Goal: Information Seeking & Learning: Learn about a topic

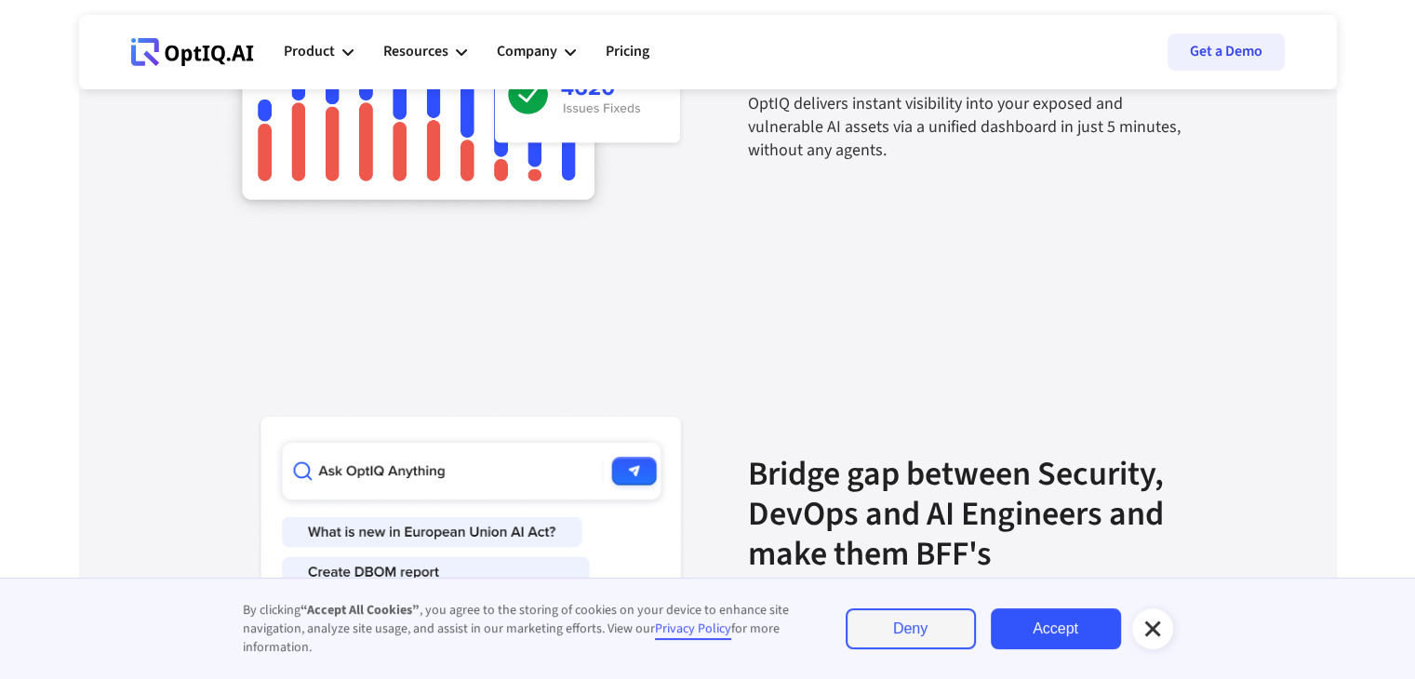
scroll to position [2762, 0]
click at [1146, 635] on icon at bounding box center [1152, 629] width 16 height 16
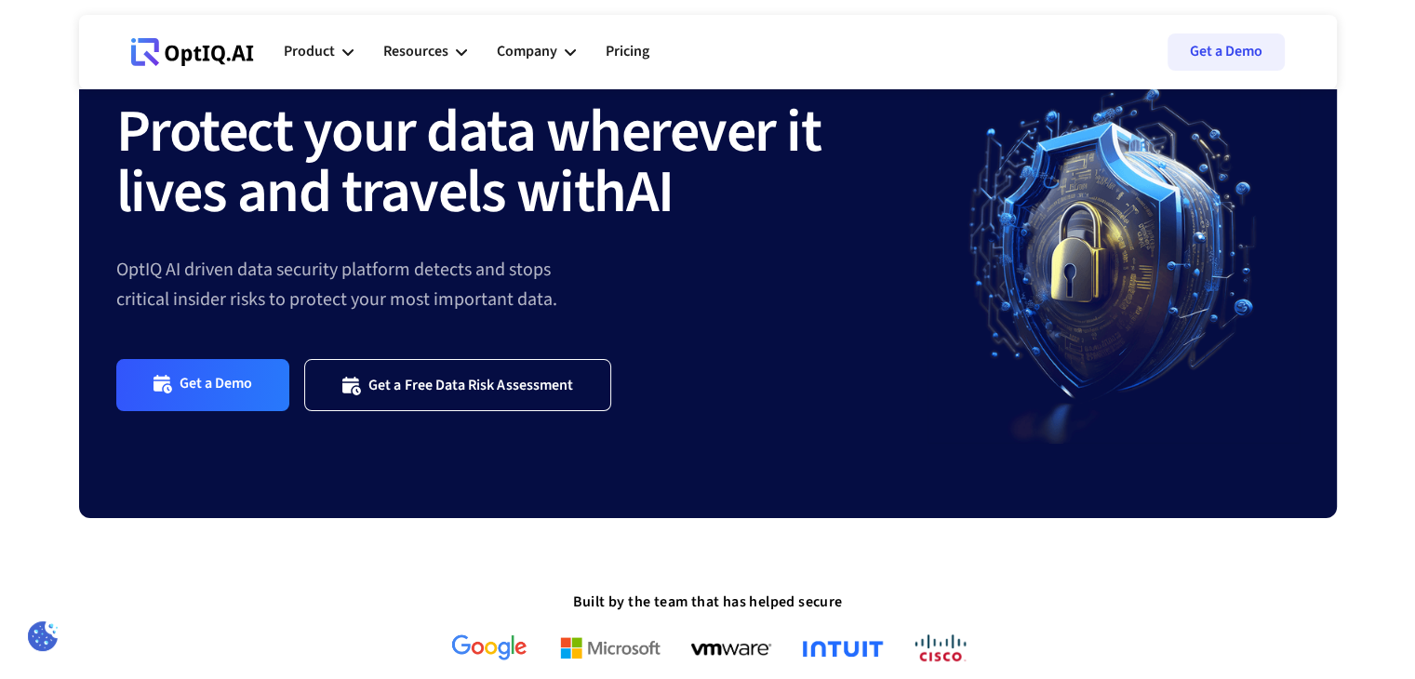
scroll to position [0, 0]
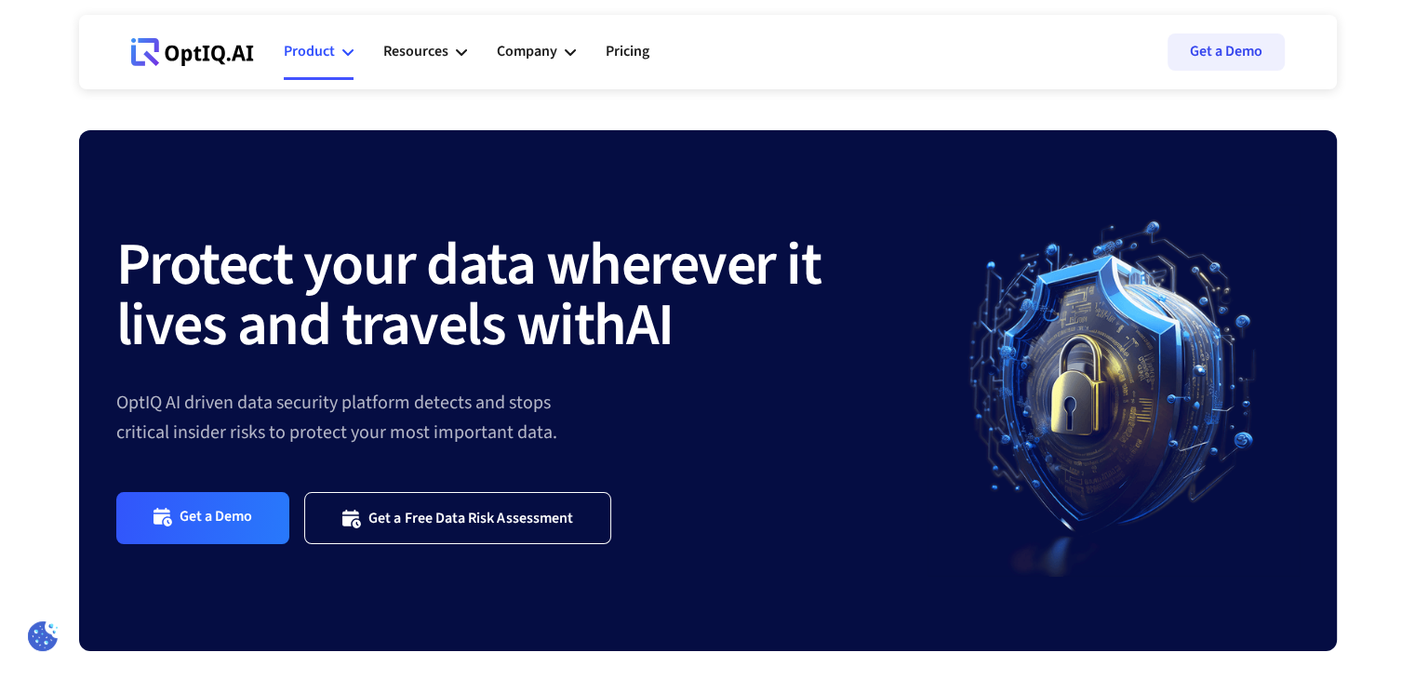
click at [328, 34] on div "Product" at bounding box center [319, 52] width 70 height 56
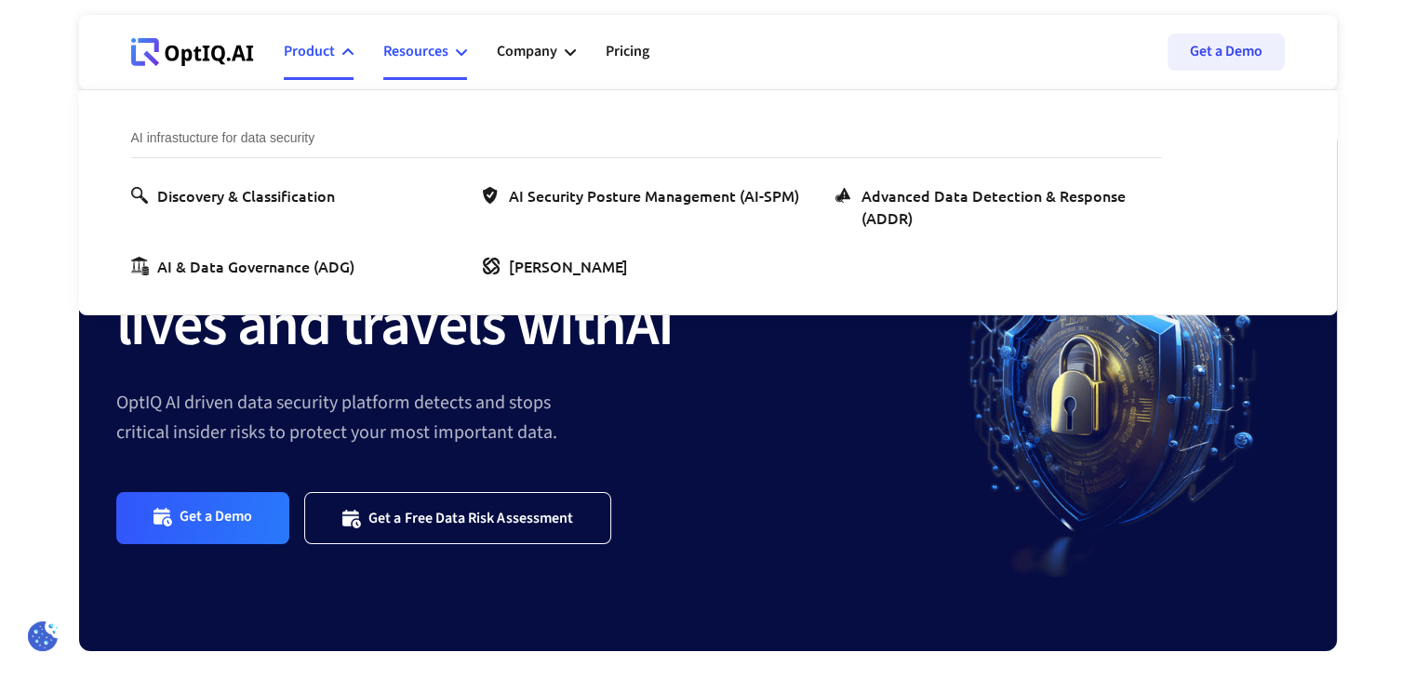
click at [432, 54] on div "Resources" at bounding box center [415, 51] width 65 height 25
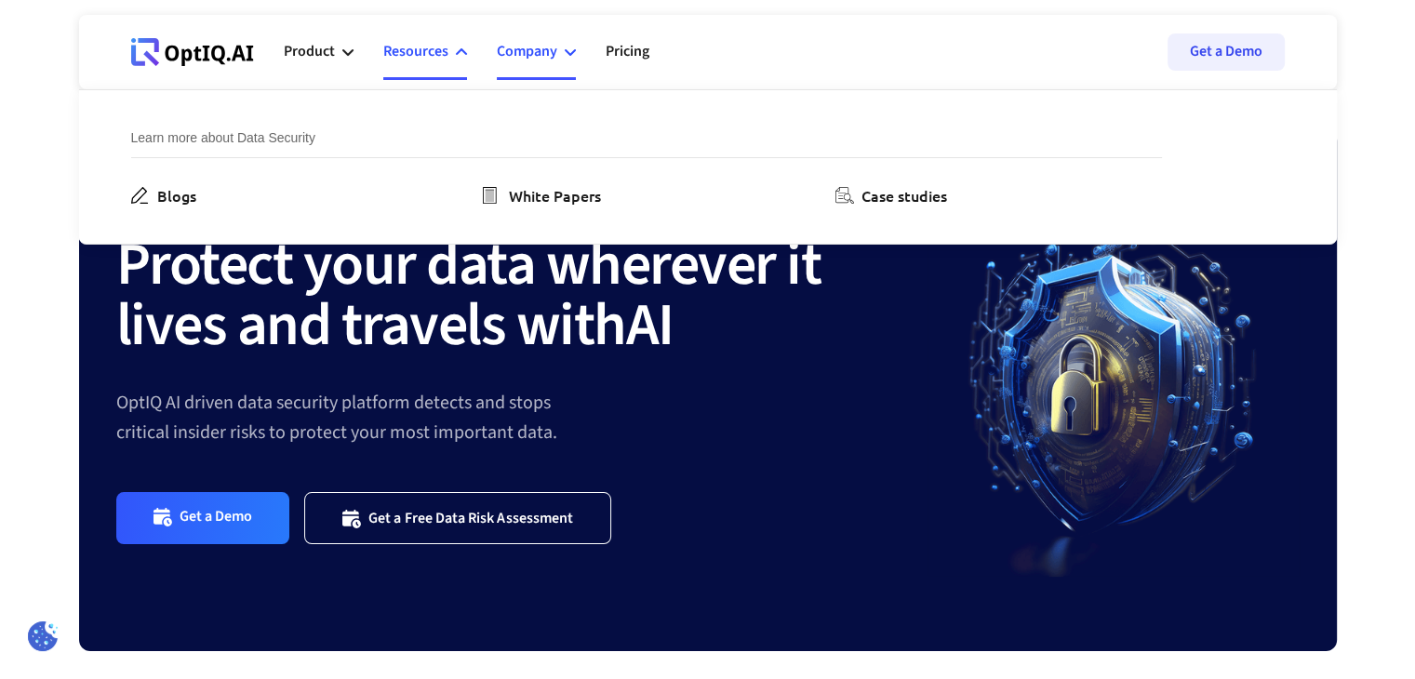
click at [537, 48] on div "Company" at bounding box center [527, 51] width 60 height 25
click at [195, 198] on div "About Us" at bounding box center [189, 195] width 64 height 22
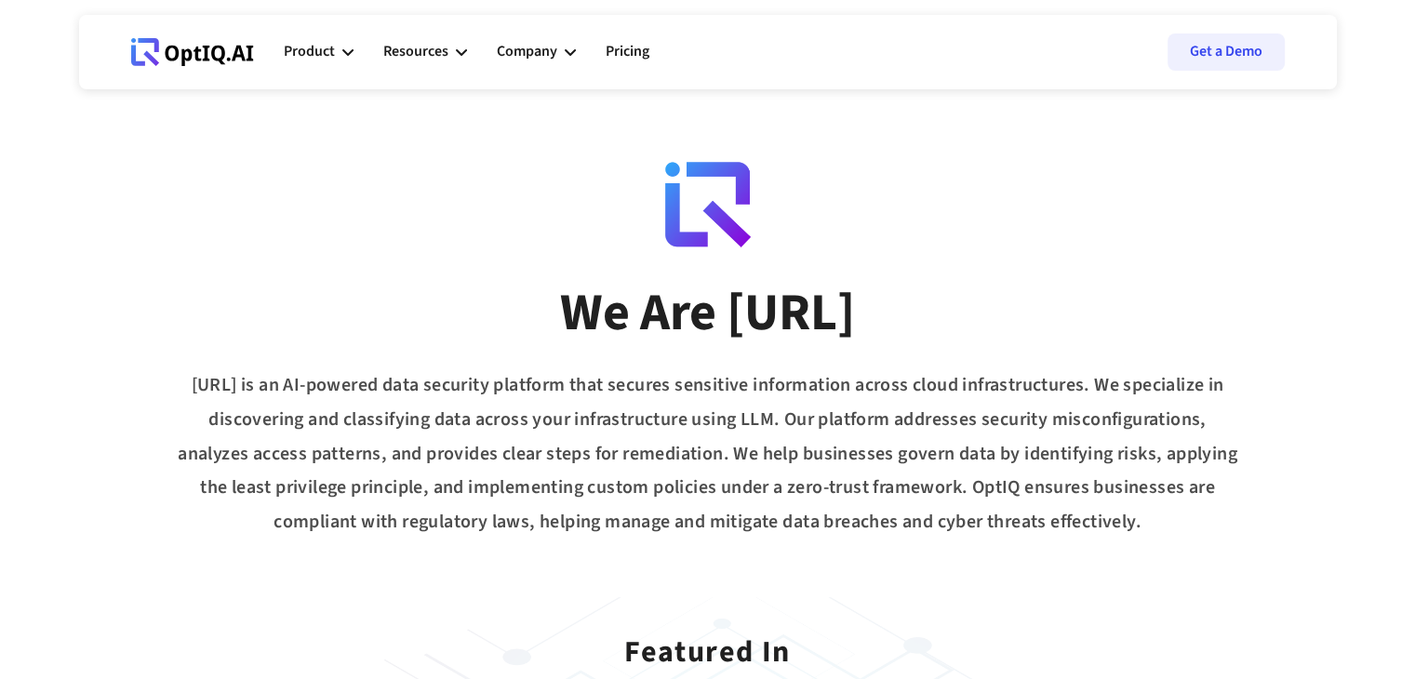
drag, startPoint x: 173, startPoint y: 392, endPoint x: 1187, endPoint y: 558, distance: 1027.8
click at [1187, 558] on div "We Are [URL] [URL] is an AI-powered data security platform that secures sensiti…" at bounding box center [707, 296] width 1415 height 592
copy div "[URL] is an AI-powered data security platform that secures sensitive informatio…"
